Goal: Find specific page/section: Find specific page/section

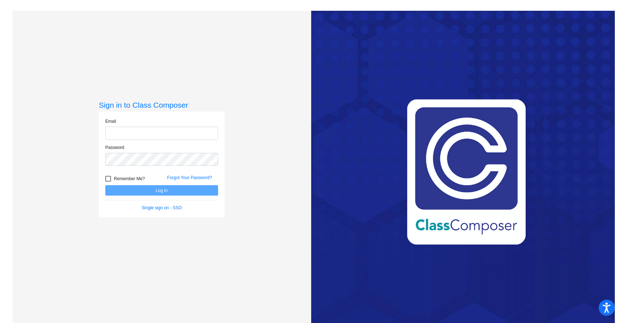
type input "[PERSON_NAME][EMAIL_ADDRESS][DOMAIN_NAME]"
click at [107, 179] on div at bounding box center [108, 179] width 6 height 6
click at [108, 182] on input "Remember Me?" at bounding box center [108, 182] width 0 height 0
checkbox input "true"
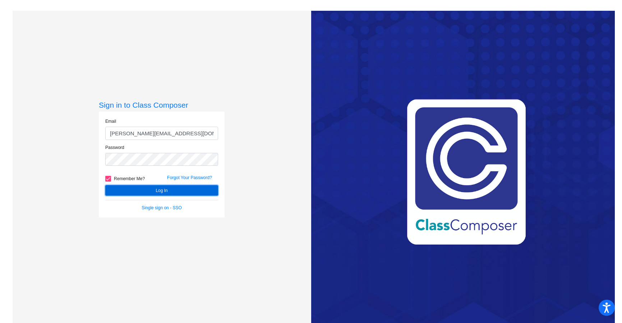
click at [135, 191] on button "Log In" at bounding box center [161, 190] width 113 height 10
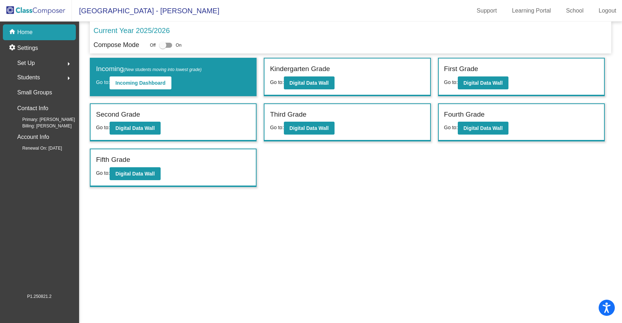
click at [35, 77] on span "Students" at bounding box center [28, 78] width 23 height 10
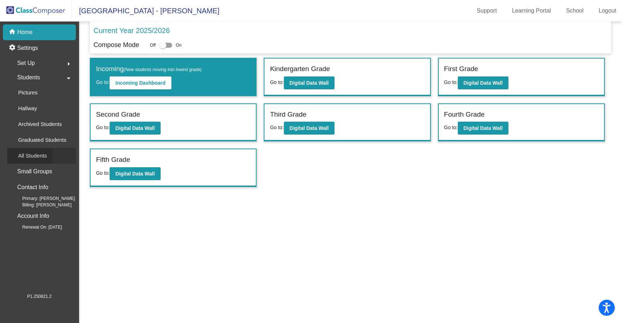
click at [37, 154] on p "All Students" at bounding box center [32, 156] width 29 height 9
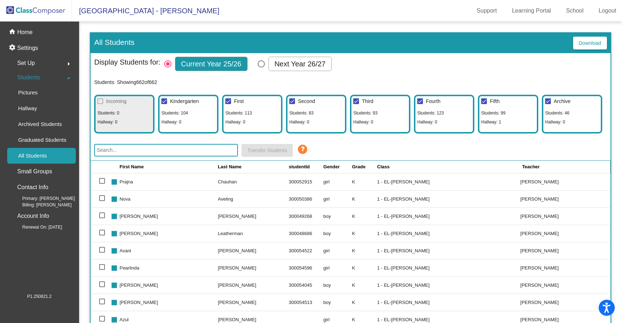
click at [194, 152] on input "text" at bounding box center [166, 150] width 144 height 13
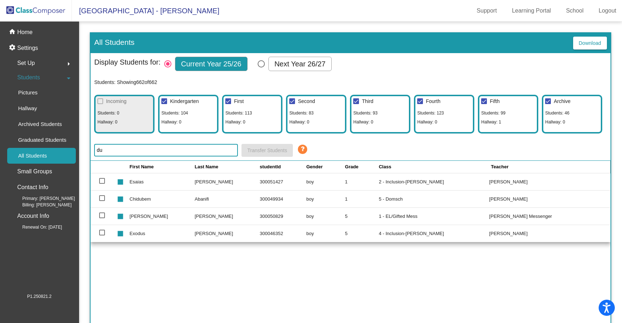
type input "d"
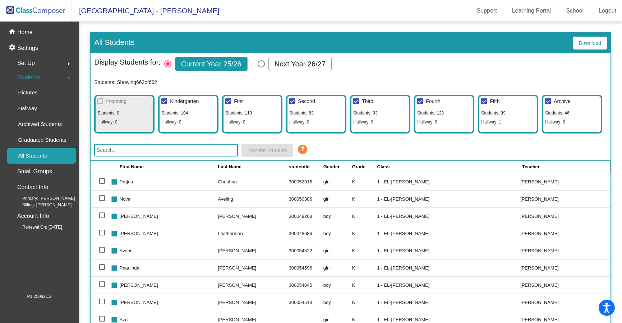
drag, startPoint x: 45, startPoint y: 170, endPoint x: 113, endPoint y: 164, distance: 67.8
click at [45, 170] on p "Small Groups" at bounding box center [34, 172] width 35 height 10
